Goal: Information Seeking & Learning: Learn about a topic

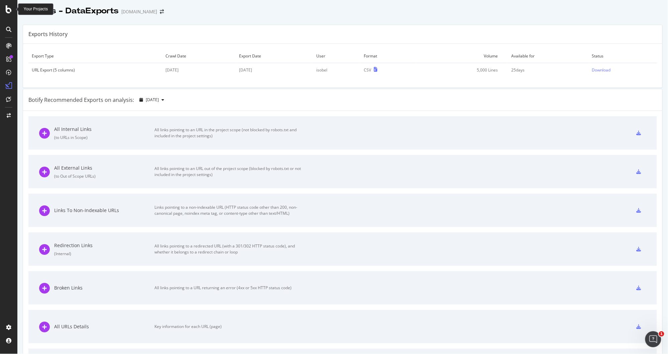
click at [26, 11] on div "Your Projects" at bounding box center [36, 9] width 24 height 6
click at [7, 10] on icon at bounding box center [9, 9] width 6 height 8
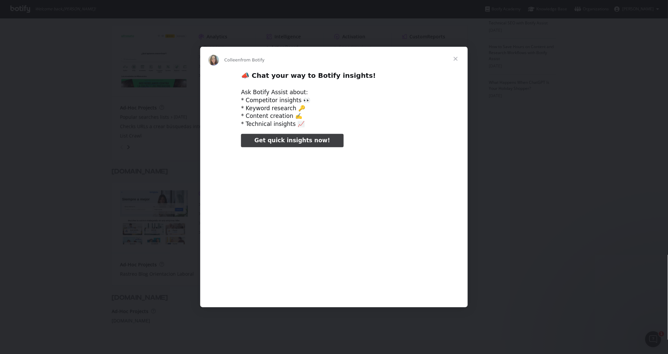
click at [137, 246] on div "Intercom messenger" at bounding box center [334, 177] width 668 height 354
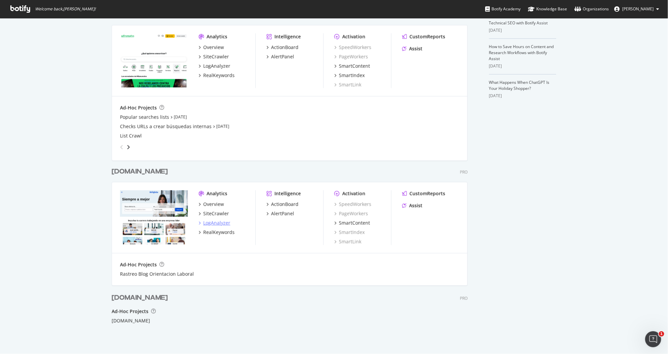
click at [218, 223] on div "LogAnalyzer" at bounding box center [216, 223] width 27 height 7
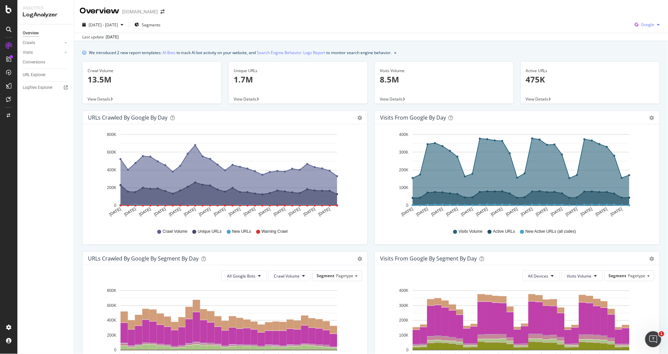
click at [648, 26] on span "Google" at bounding box center [647, 25] width 13 height 6
click at [644, 61] on span "OpenAI" at bounding box center [646, 63] width 25 height 6
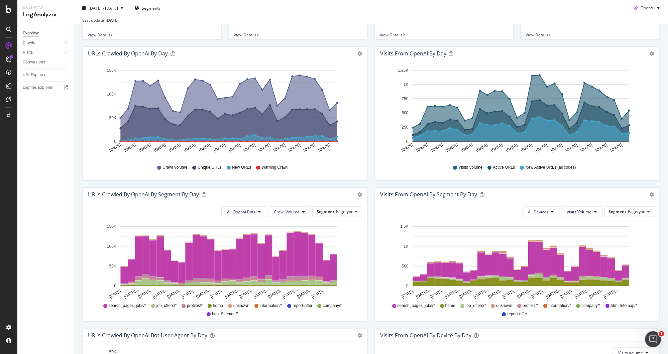
scroll to position [187, 0]
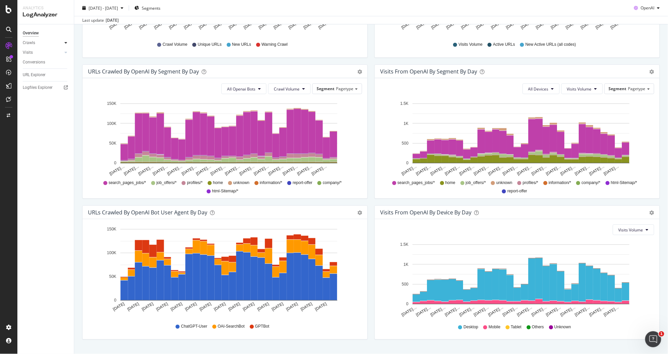
click at [64, 43] on icon at bounding box center [65, 43] width 3 height 4
click at [47, 53] on div "Daily Distribution" at bounding box center [41, 52] width 31 height 7
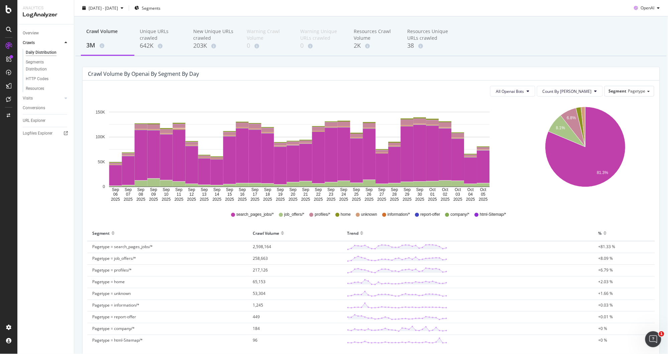
scroll to position [65, 0]
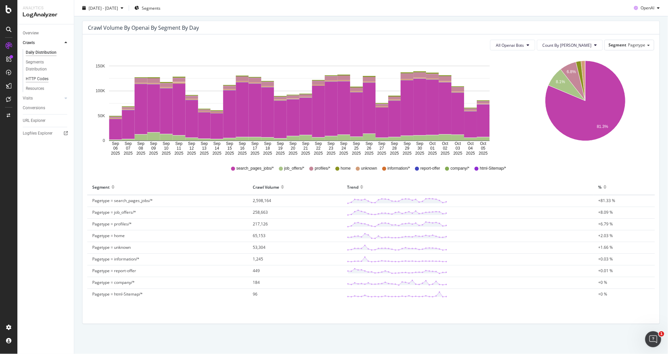
click at [39, 76] on div "HTTP Codes" at bounding box center [37, 79] width 23 height 7
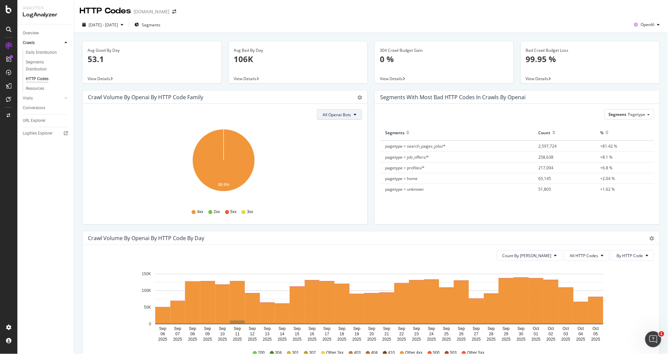
click at [353, 117] on button "All Openai Bots" at bounding box center [339, 114] width 45 height 11
click at [341, 138] on span "GPTBot" at bounding box center [333, 141] width 29 height 6
click at [347, 117] on span "GPTBot" at bounding box center [344, 115] width 14 height 6
click at [344, 149] on div "OAI-SearchBot" at bounding box center [348, 153] width 39 height 10
click at [347, 109] on div "OAI-SearchBot Hold CMD (⌘) while clicking to filter the report. 100% HTTP Code …" at bounding box center [225, 164] width 285 height 120
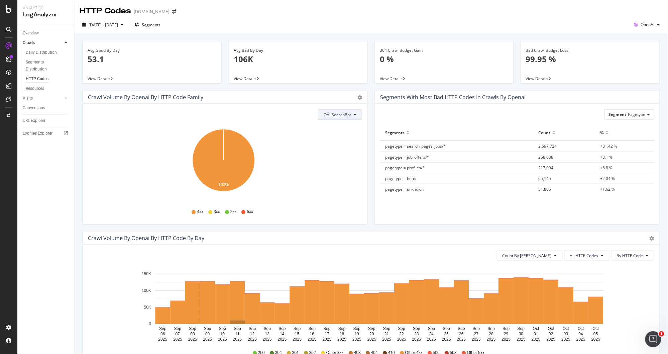
click at [347, 113] on span "OAI-SearchBot" at bounding box center [336, 115] width 27 height 6
click at [346, 165] on span "ChatGPT-User" at bounding box center [335, 165] width 28 height 6
